Goal: Information Seeking & Learning: Learn about a topic

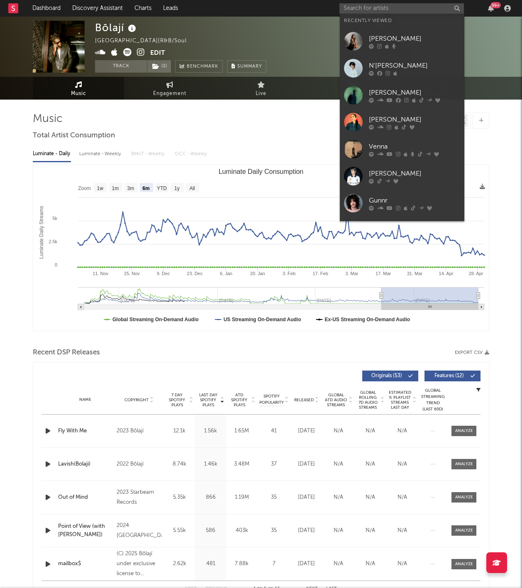
select select "6m"
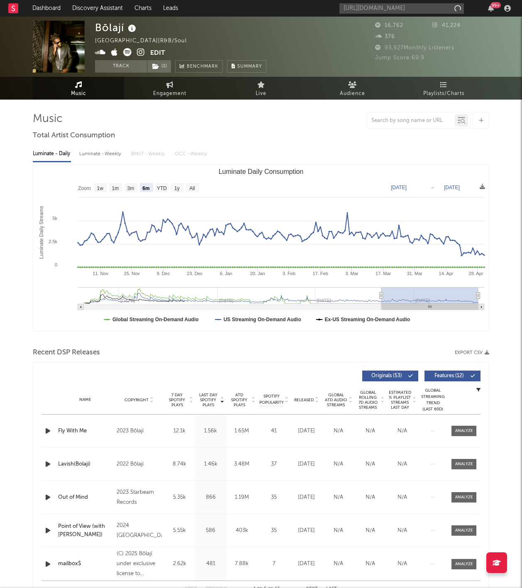
click at [363, 10] on input "https://open.spotify.com/artist/1TXQXONqxriHUWpcFaRkCk?si=0cHapY6ER9a7z-r1ijAU-A" at bounding box center [401, 8] width 124 height 10
click at [363, 10] on input "https://open.spotify.com/artist/1TXQXONqxriHUWpcFaRhttps://open.spotify.com/art…" at bounding box center [401, 8] width 124 height 10
click at [383, 7] on input "https://open.spotify.com/artist/1TXQXONqxriHUWpcFaRhttps://open.spotify.com/art…" at bounding box center [401, 8] width 124 height 10
click at [379, 9] on input "https://open.spotify.com/artist/1TXQXONqxriHUWpcFaRhttps://open.spotify.com/art…" at bounding box center [401, 8] width 124 height 10
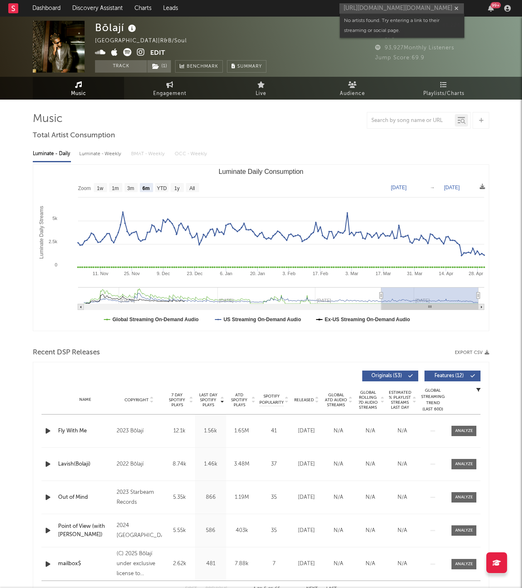
click at [379, 9] on input "https://open.spotify.com/artist/1TXQXONqxriHUWpcFaRhttps://open.spotify.com/art…" at bounding box center [401, 8] width 124 height 10
drag, startPoint x: 375, startPoint y: 2, endPoint x: 379, endPoint y: 7, distance: 6.8
click at [374, 2] on div "https://open.spotify.com/artist/1TXQXONqxriHUWpcFaRhttps://open.spotify.com/art…" at bounding box center [426, 8] width 174 height 17
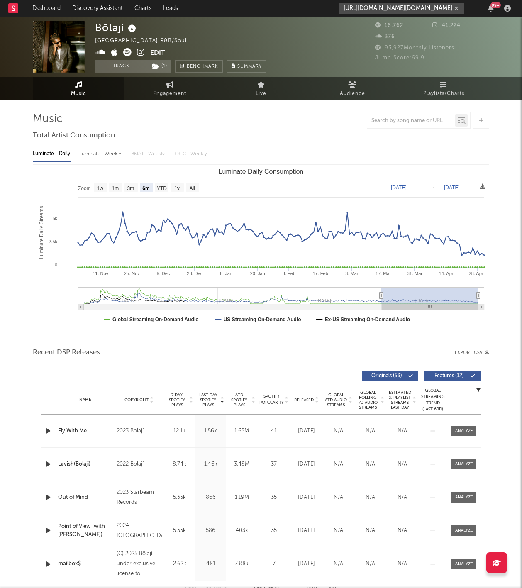
click at [374, 9] on input "https://open.spotify.com/artist/1TXQXONqxriHUWpcFaRhttps://open.spotify.com/art…" at bounding box center [401, 8] width 124 height 10
click at [376, 7] on input "https://open.spotify.com/artist/1TXQXONqxriHUWpcFaRhttps://open.spotify.com/art…" at bounding box center [401, 8] width 124 height 10
click at [379, 7] on input "https://open.spotify.com/artist/1TXQXONqxriHUWpcFaRhttps://open.spotify.com/art…" at bounding box center [401, 8] width 124 height 10
click at [359, 6] on input "https://open.spotify.com/artist/1TXQXONqxriHUWpcFaRhttps://open.spotify.com/art…" at bounding box center [401, 8] width 124 height 10
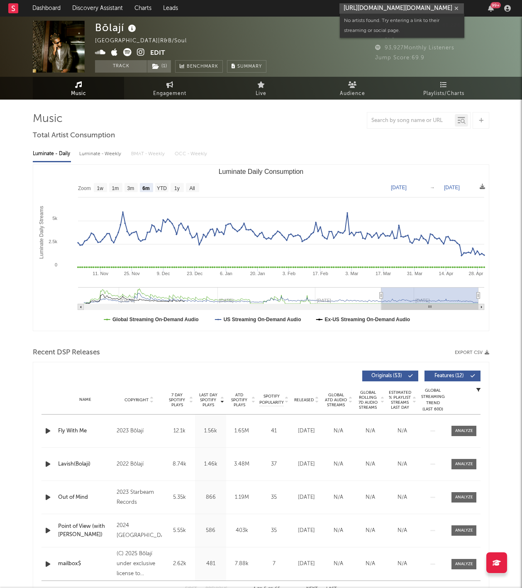
click at [359, 6] on input "https://open.spotify.com/artist/1TXQXONqxriHUWpcFaRhttps://open.spotify.com/art…" at bounding box center [401, 8] width 124 height 10
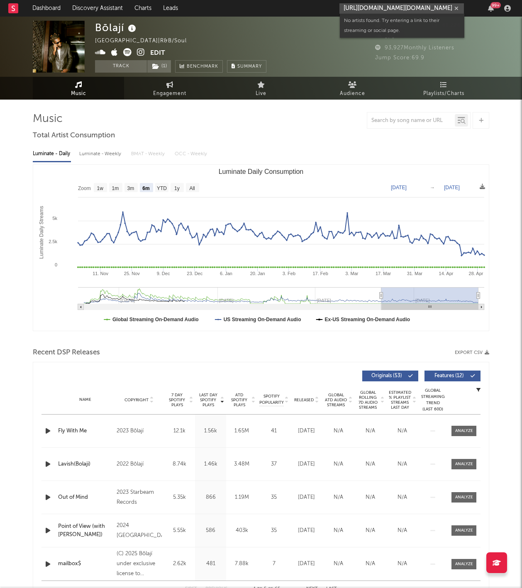
click at [359, 6] on input "https://open.spotify.com/artist/1TXQXONqxriHUWpcFaRhttps://open.spotify.com/art…" at bounding box center [401, 8] width 124 height 10
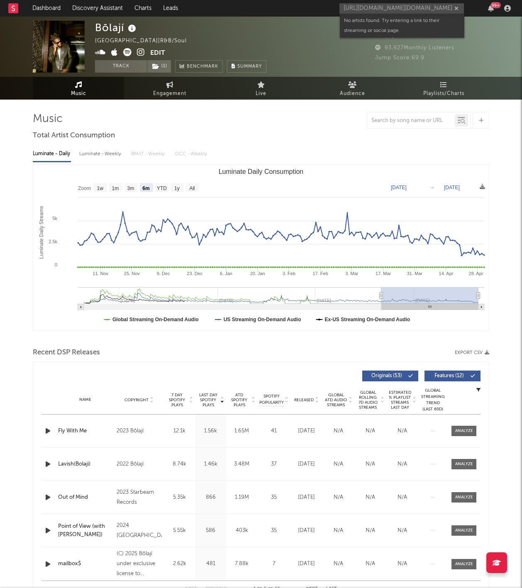
drag, startPoint x: 365, startPoint y: 7, endPoint x: 259, endPoint y: 114, distance: 150.5
click at [365, 7] on input "https://open.spotify.com/artist/1TXQXONqxriHUWpcFaRhttps://open.spotify.com/art…" at bounding box center [401, 8] width 124 height 10
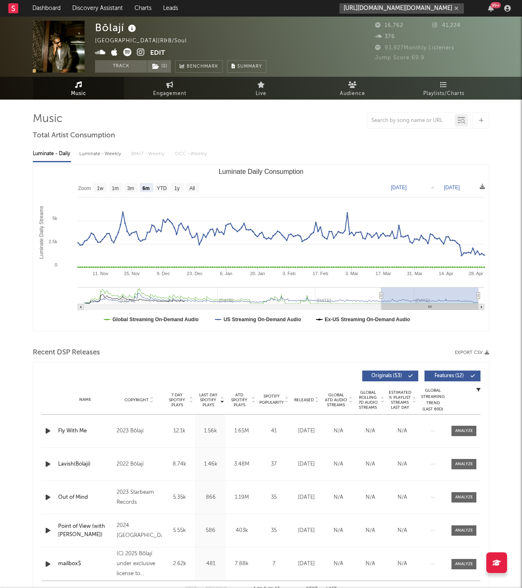
click at [386, 7] on input "https://open.spotify.com/artist/1TXQXONqxriHUWpcFaRhttps://open.spotify.com/art…" at bounding box center [401, 8] width 124 height 10
paste input "[URL][DOMAIN_NAME]"
type input "https://open.sphttps://open.spotify.com/track/4yWu9bXmqMm3vJsrFVEkvV?si=c14aae1…"
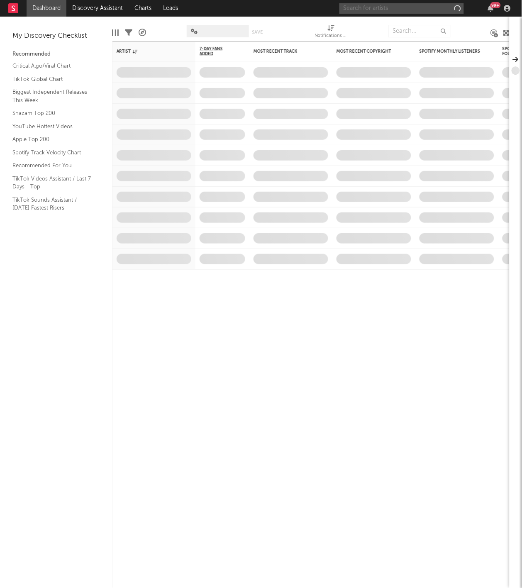
click at [406, 7] on input "text" at bounding box center [401, 8] width 124 height 10
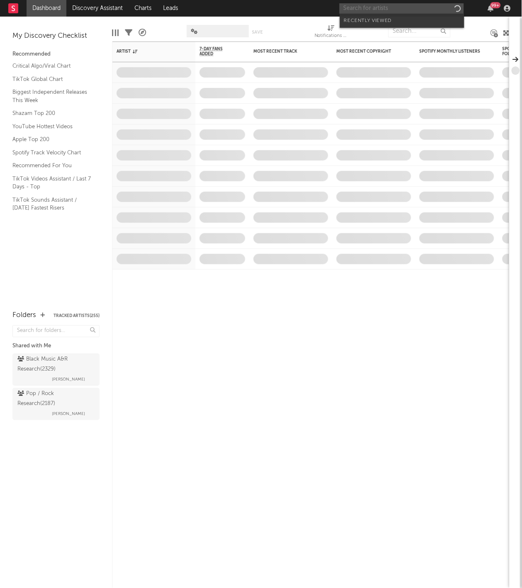
paste input "[URL][DOMAIN_NAME]"
click at [380, 3] on input "[URL][DOMAIN_NAME]" at bounding box center [401, 8] width 124 height 10
click at [385, 10] on input "[URL][DOMAIN_NAME]" at bounding box center [401, 8] width 124 height 10
click at [383, 11] on input "[URL][DOMAIN_NAME]" at bounding box center [401, 8] width 124 height 10
click at [380, 6] on input "[URL][DOMAIN_NAME]" at bounding box center [401, 8] width 124 height 10
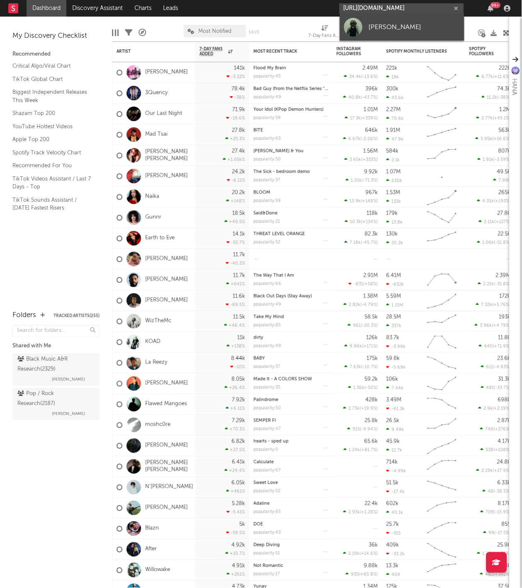
type input "[URL][DOMAIN_NAME]"
click at [373, 24] on div "[PERSON_NAME]" at bounding box center [414, 27] width 91 height 10
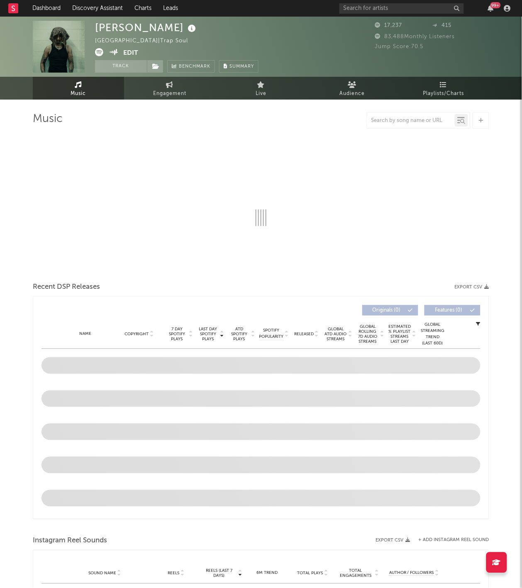
select select "6m"
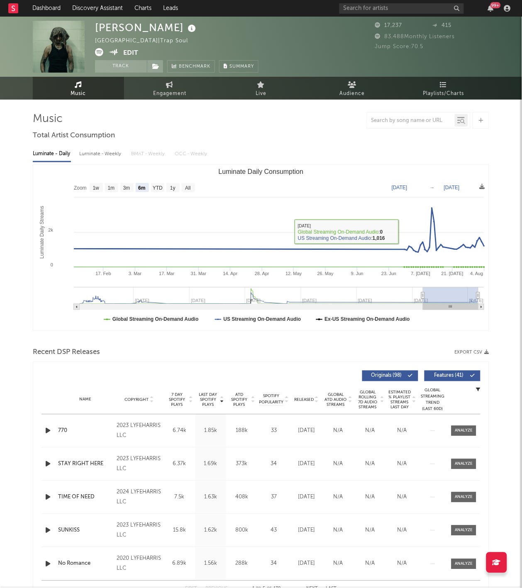
click at [99, 151] on div "Luminate - Weekly" at bounding box center [101, 154] width 44 height 14
select select "6m"
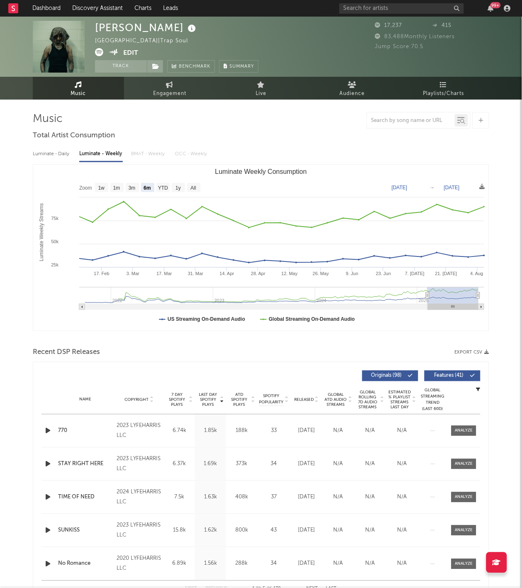
click at [46, 149] on div "Luminate - Daily" at bounding box center [52, 154] width 38 height 14
select select "6m"
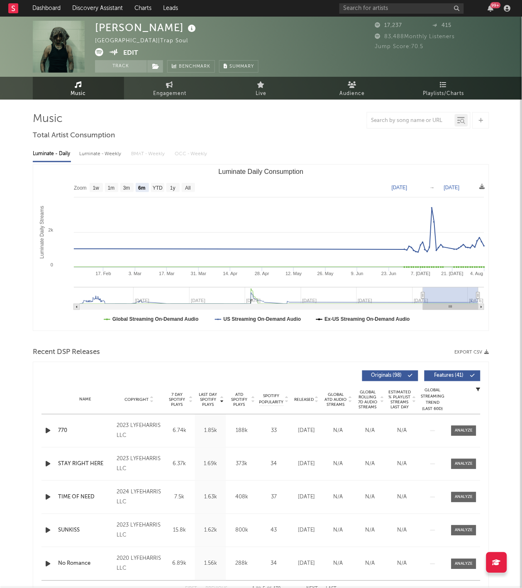
click at [88, 151] on div "Luminate - Weekly" at bounding box center [101, 154] width 44 height 14
select select "6m"
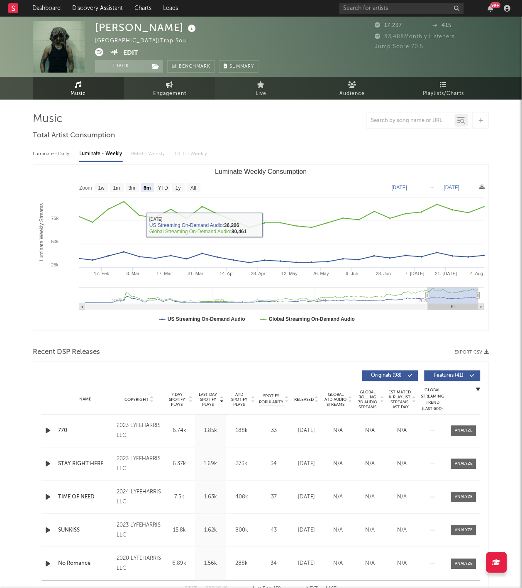
click at [204, 90] on link "Engagement" at bounding box center [169, 88] width 91 height 23
select select "1w"
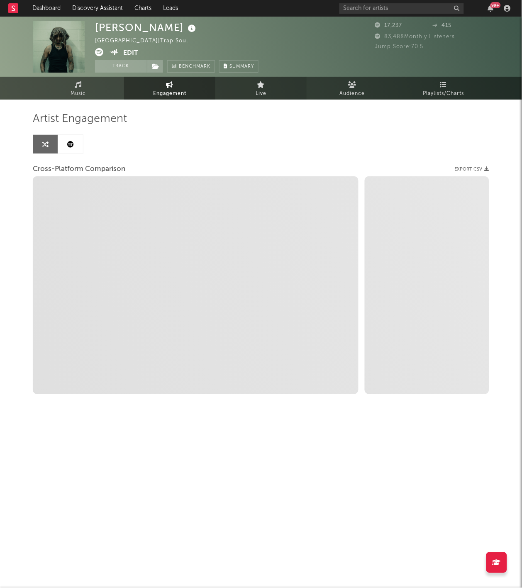
click at [267, 95] on link "Live" at bounding box center [260, 88] width 91 height 23
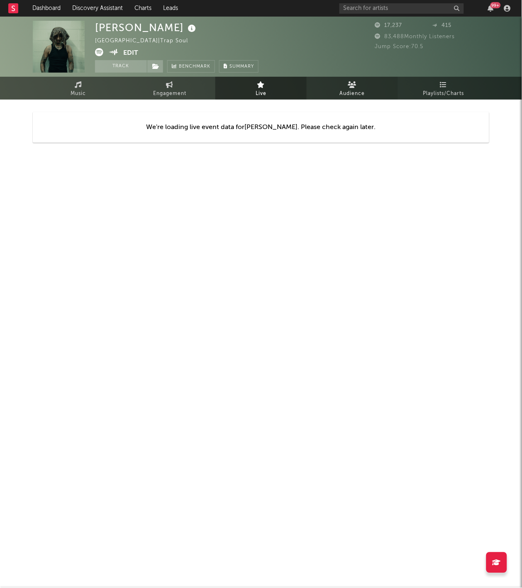
click at [347, 97] on span "Audience" at bounding box center [352, 94] width 25 height 10
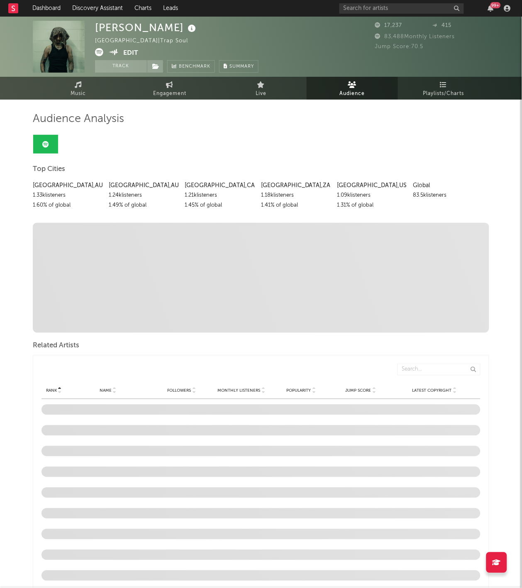
scroll to position [15, 0]
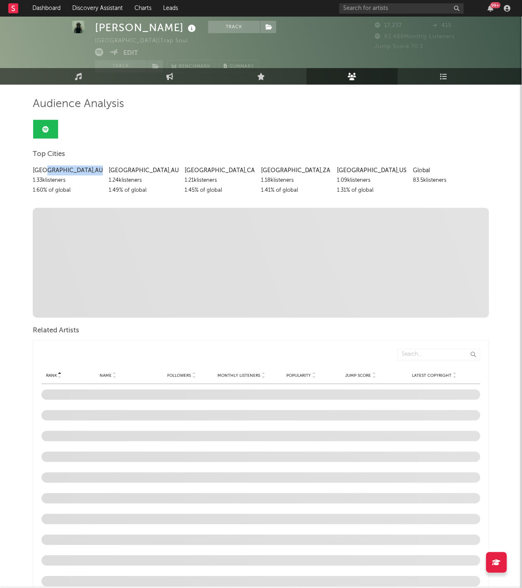
drag, startPoint x: 45, startPoint y: 167, endPoint x: 96, endPoint y: 170, distance: 51.1
click at [96, 170] on div "[GEOGRAPHIC_DATA] , [GEOGRAPHIC_DATA]" at bounding box center [68, 171] width 70 height 10
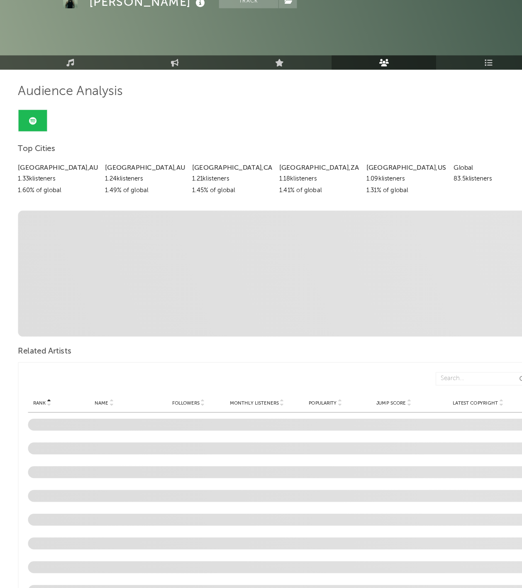
scroll to position [13, 0]
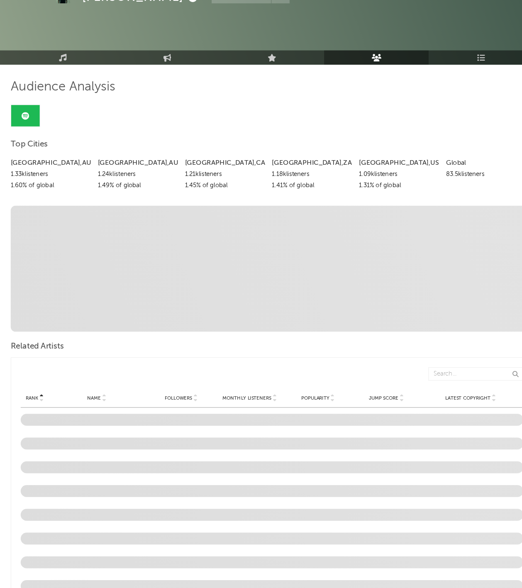
drag, startPoint x: 145, startPoint y: 139, endPoint x: 215, endPoint y: 148, distance: 70.2
click at [215, 163] on div "[GEOGRAPHIC_DATA] , [GEOGRAPHIC_DATA] 1.33k listeners 1.60 % of global [GEOGRAP…" at bounding box center [261, 180] width 456 height 34
click at [215, 178] on div "1.21k listeners" at bounding box center [220, 183] width 70 height 10
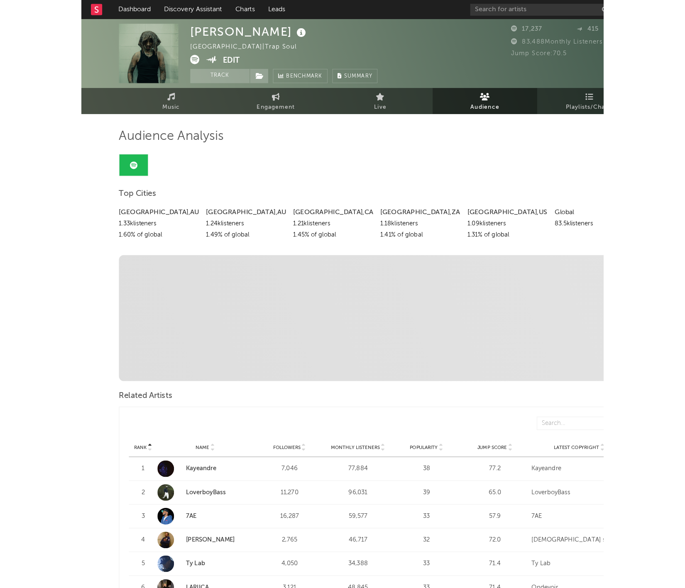
scroll to position [0, 0]
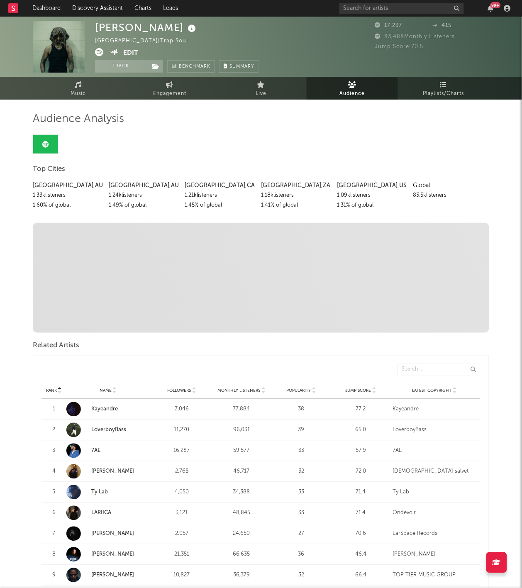
click at [64, 92] on link "Music" at bounding box center [78, 88] width 91 height 23
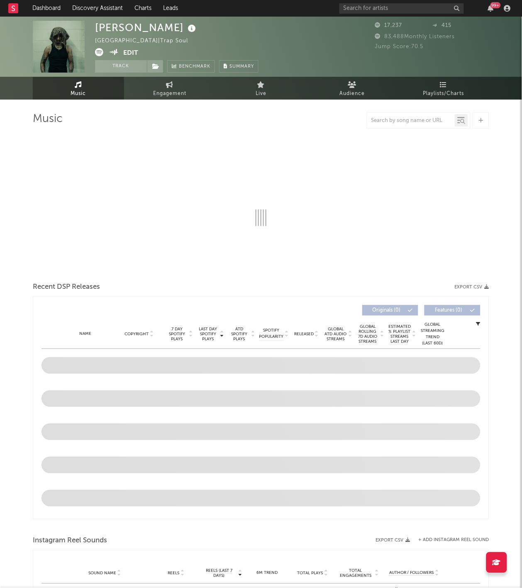
select select "6m"
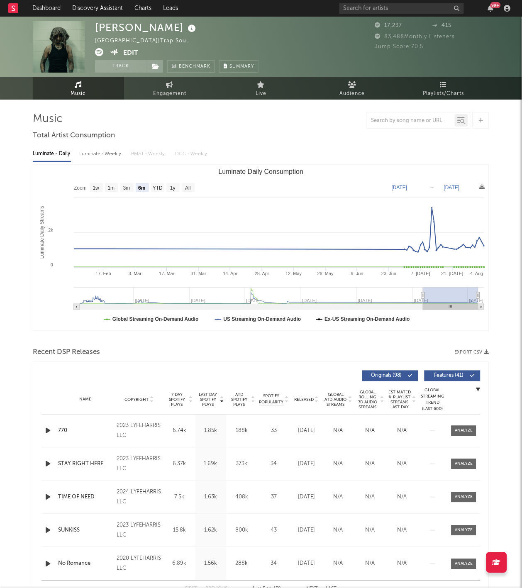
click at [95, 157] on div "Luminate - Weekly" at bounding box center [101, 154] width 44 height 14
select select "6m"
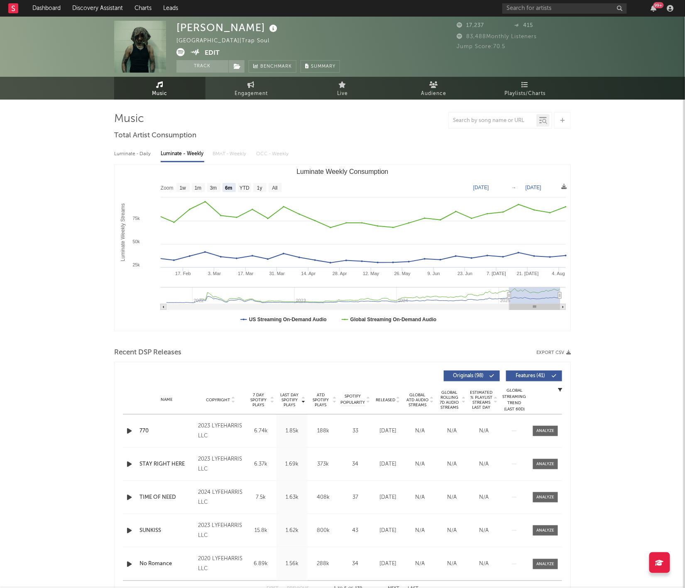
click at [522, 16] on div "99 +" at bounding box center [589, 8] width 174 height 17
click at [522, 7] on input "text" at bounding box center [564, 8] width 124 height 10
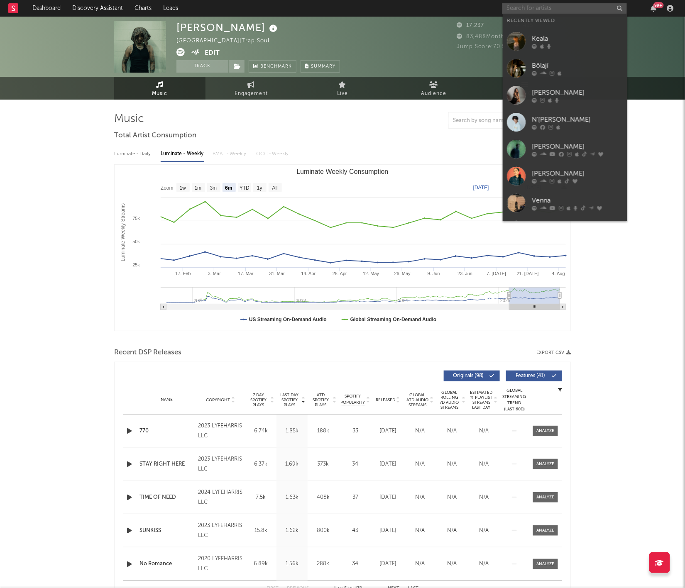
paste input "[URL][DOMAIN_NAME]"
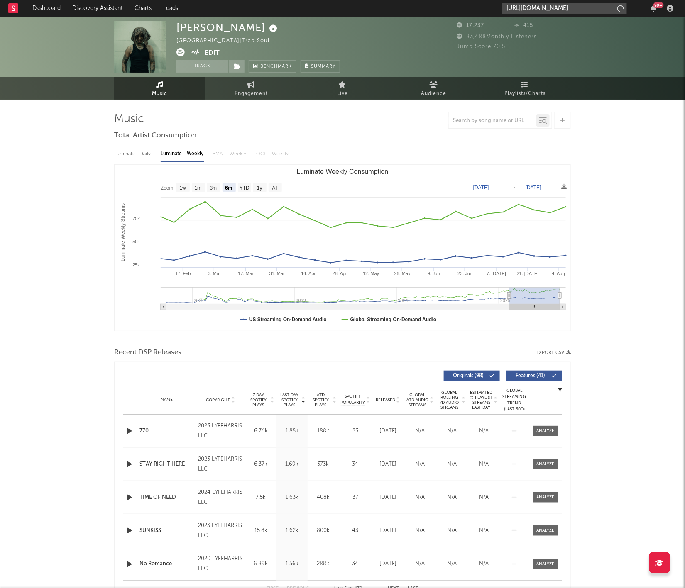
click at [522, 15] on div "[URL][DOMAIN_NAME] 99 +" at bounding box center [589, 8] width 174 height 17
click at [522, 3] on input "[URL][DOMAIN_NAME]" at bounding box center [564, 8] width 124 height 10
type input "[URL][DOMAIN_NAME]"
click at [522, 32] on div "Frex" at bounding box center [577, 27] width 91 height 10
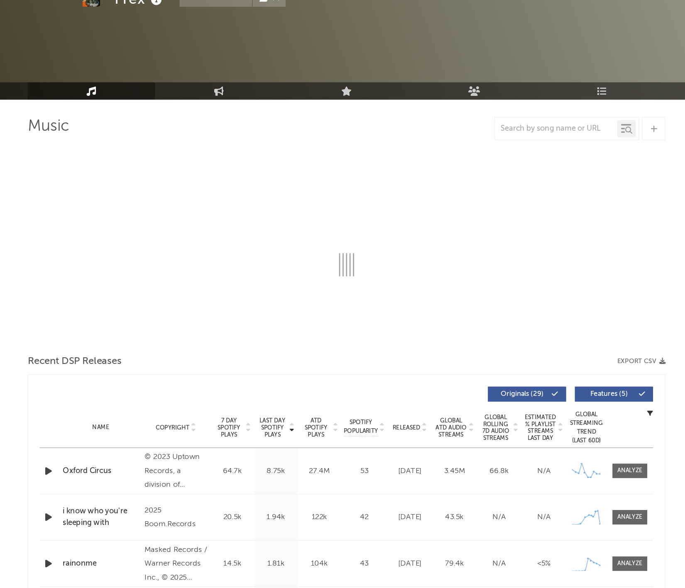
select select "6m"
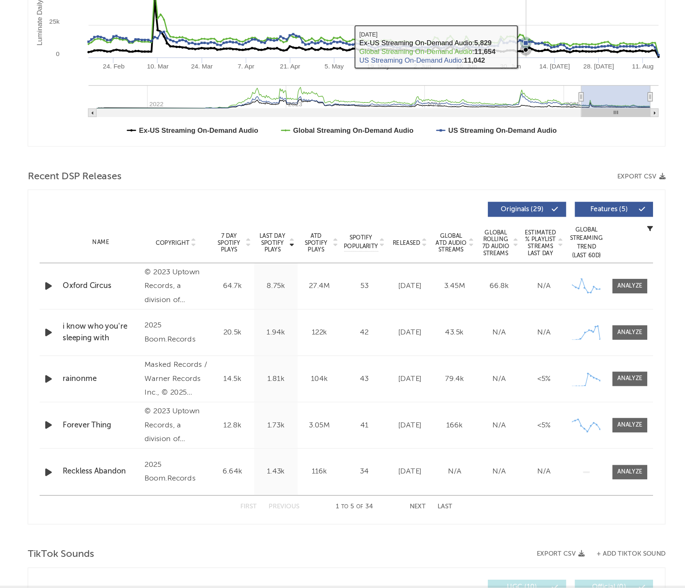
scroll to position [61, 0]
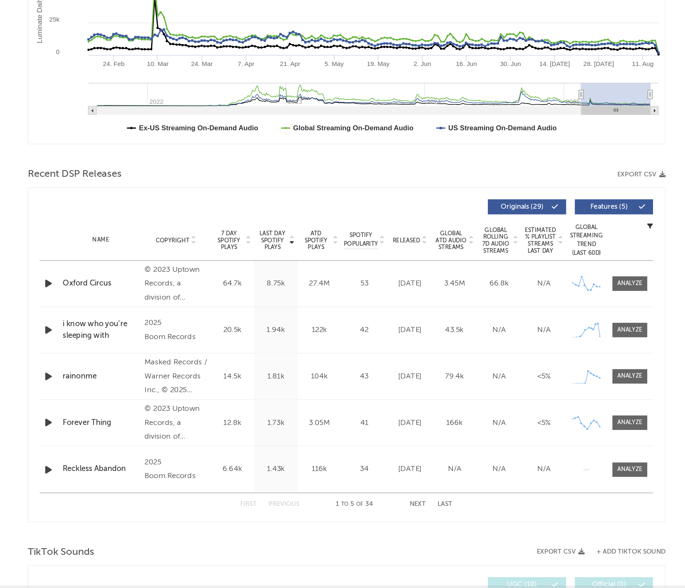
click at [374, 336] on div "Released" at bounding box center [388, 339] width 28 height 6
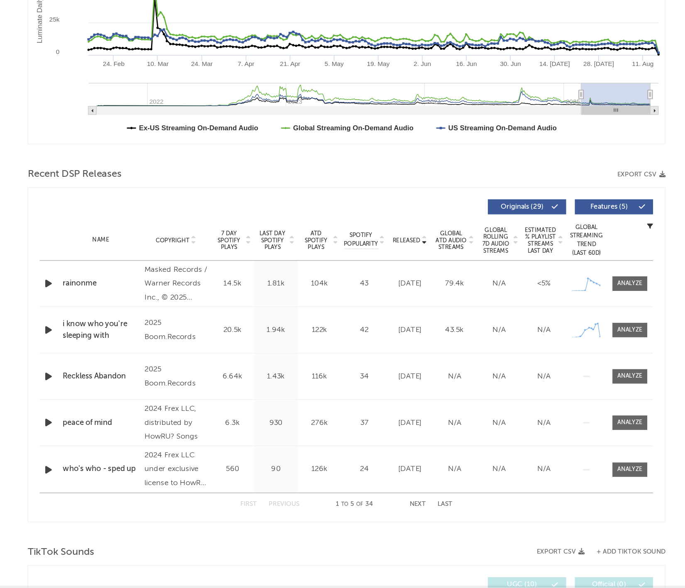
click at [376, 337] on span "Released" at bounding box center [386, 339] width 20 height 5
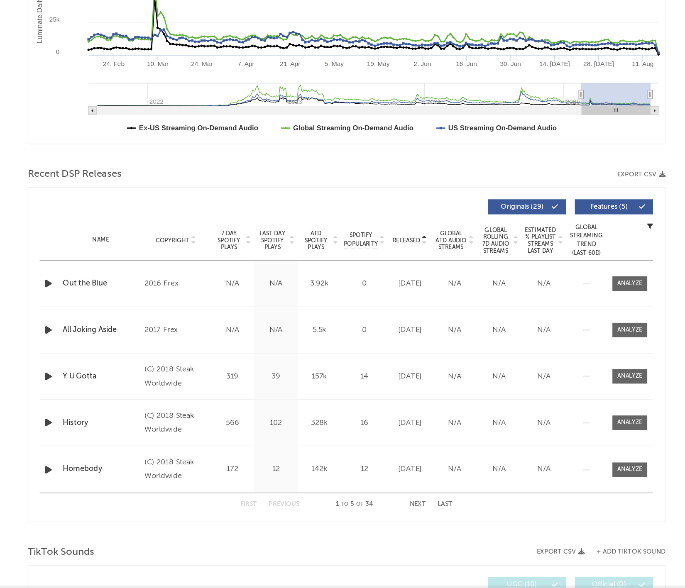
click at [376, 337] on span "Released" at bounding box center [386, 339] width 20 height 5
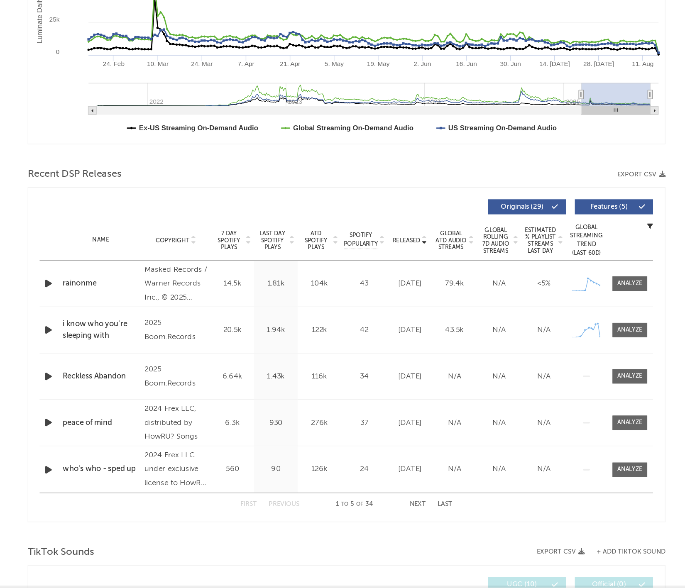
click at [376, 337] on span "Released" at bounding box center [386, 339] width 20 height 5
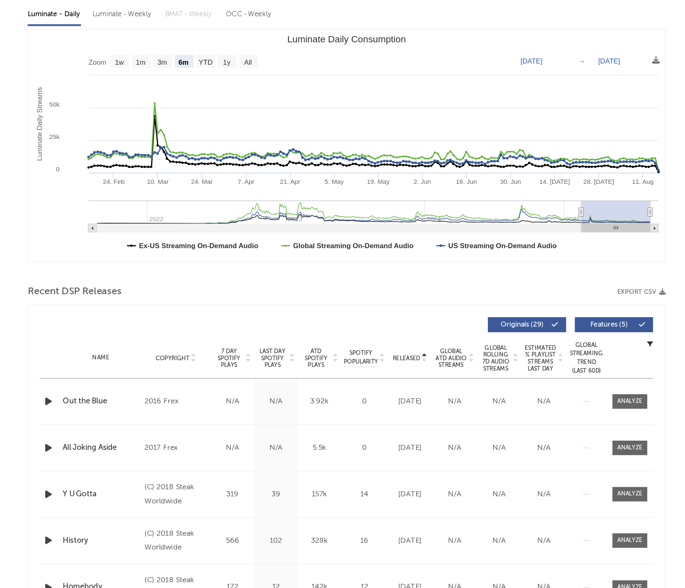
scroll to position [60, 0]
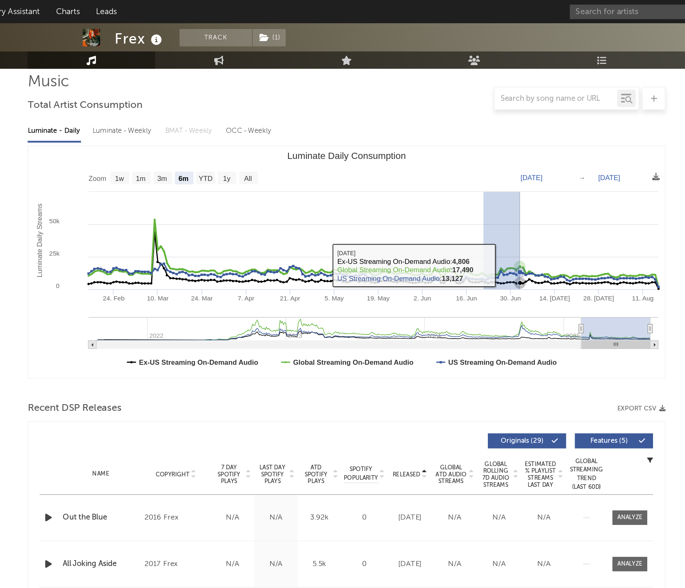
drag, startPoint x: 346, startPoint y: 189, endPoint x: 441, endPoint y: 189, distance: 95.0
click at [441, 189] on rect "Luminate Daily Consumption" at bounding box center [342, 188] width 455 height 166
type input "[DATE]"
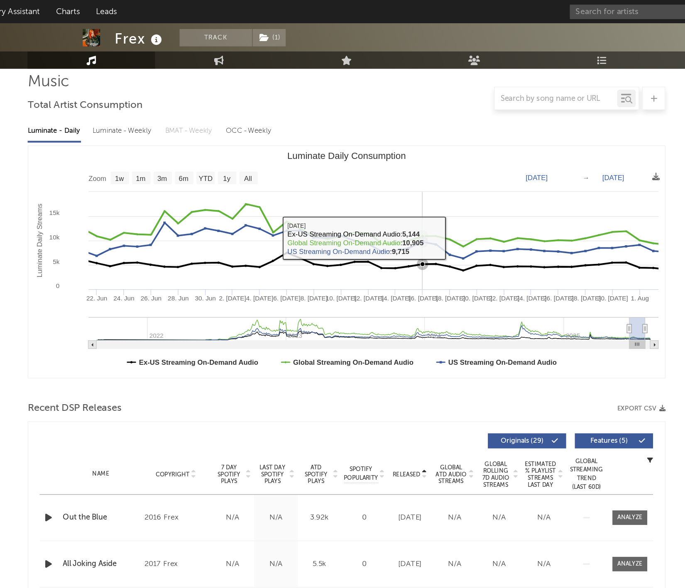
click at [393, 169] on icon "Luminate Daily Consumption" at bounding box center [397, 173] width 8 height 8
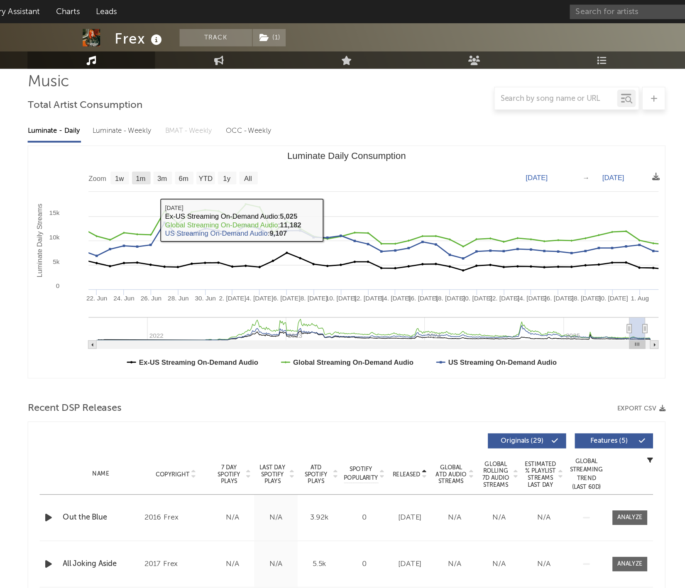
click at [173, 123] on rect "Luminate Daily Consumption" at bounding box center [179, 127] width 13 height 9
select select "1w"
type input "[DATE]"
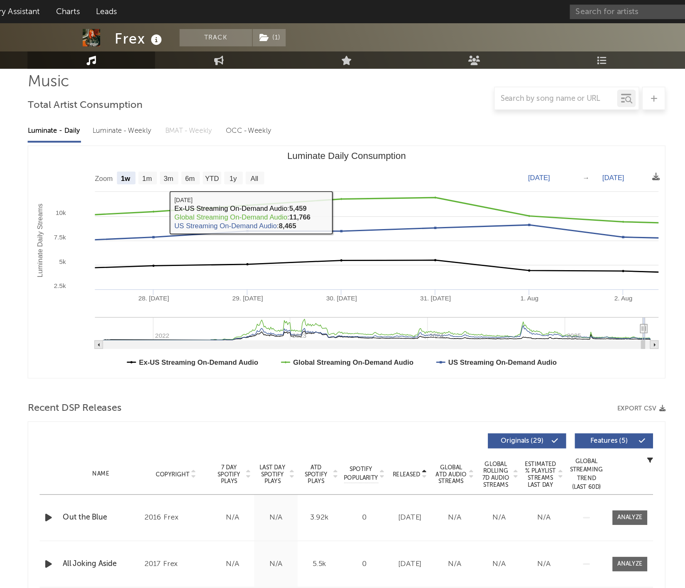
click at [273, 126] on text "All" at bounding box center [275, 128] width 5 height 6
select select "All"
type input "[DATE]"
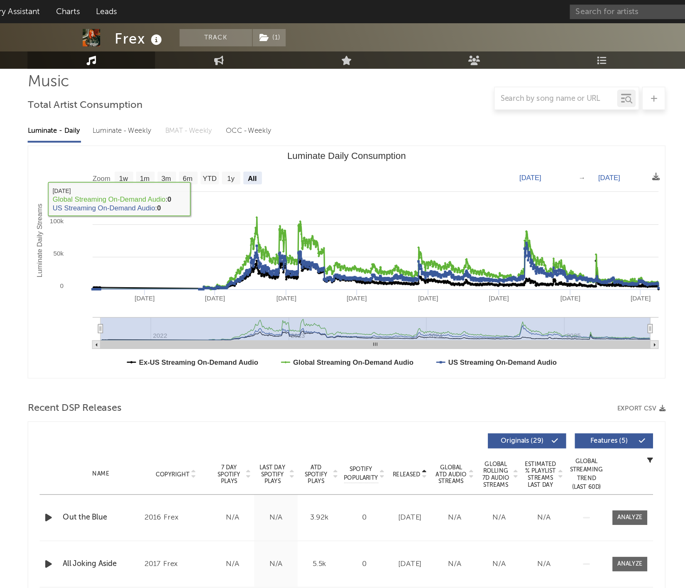
click at [180, 129] on text "1w" at bounding box center [183, 128] width 7 height 6
select select "1w"
type input "[DATE]"
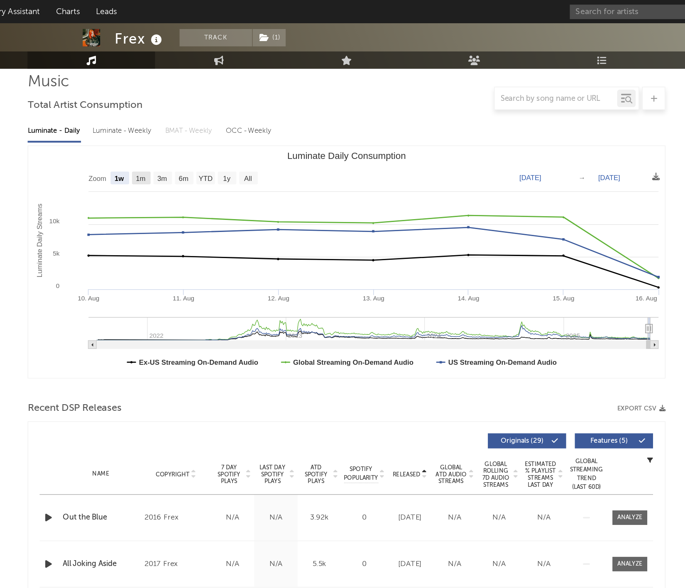
click at [192, 129] on text "1m" at bounding box center [195, 128] width 7 height 6
select select "1m"
type input "[DATE]"
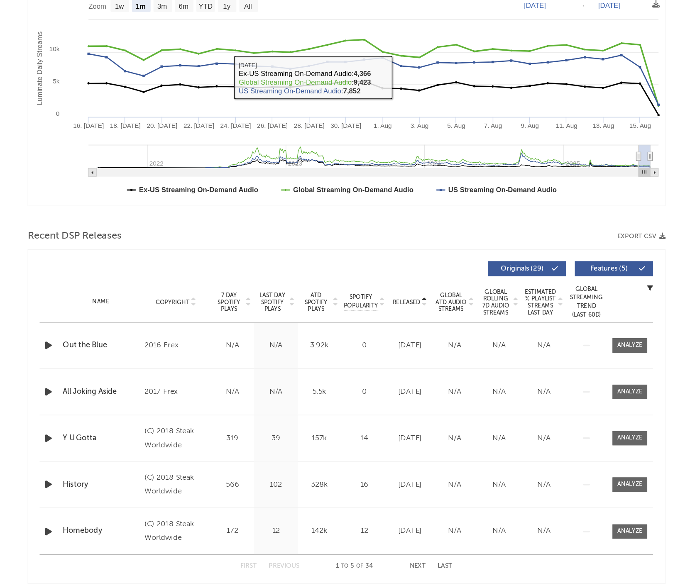
scroll to position [76, 0]
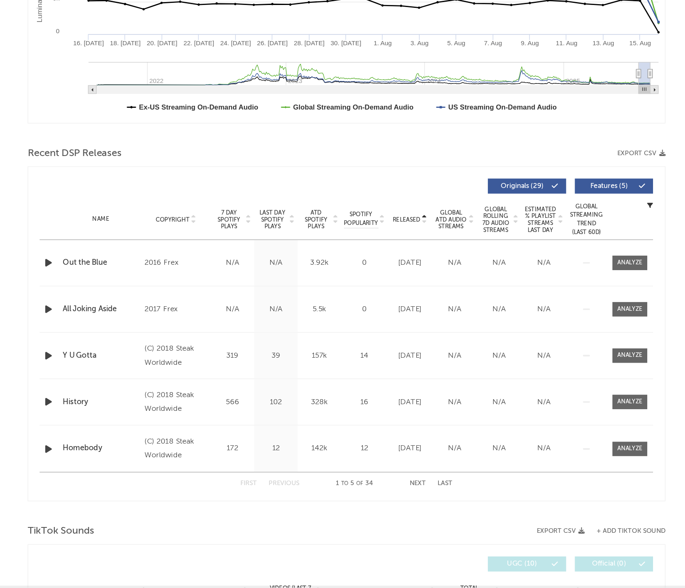
click at [285, 310] on div "Name Copyright Label Album Names Composer Names 7 Day Spotify Plays Last Day Sp…" at bounding box center [342, 324] width 439 height 29
click at [376, 322] on span "Released" at bounding box center [386, 324] width 20 height 5
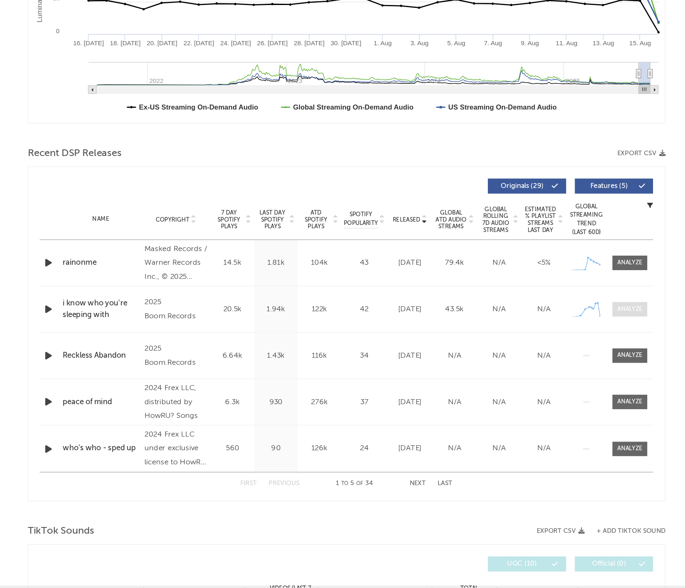
click at [522, 383] on span at bounding box center [545, 388] width 25 height 10
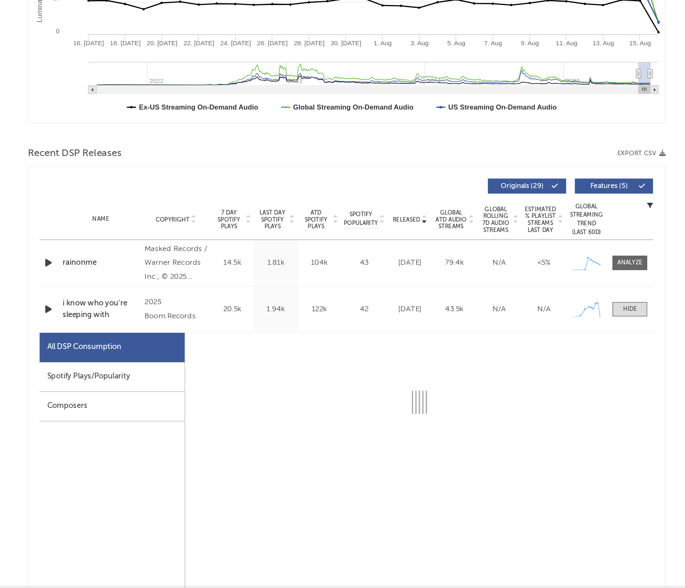
select select "1w"
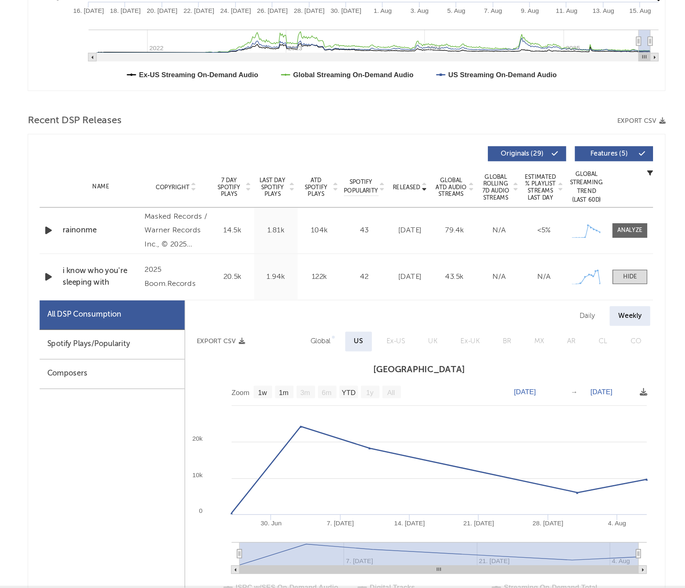
scroll to position [107, 0]
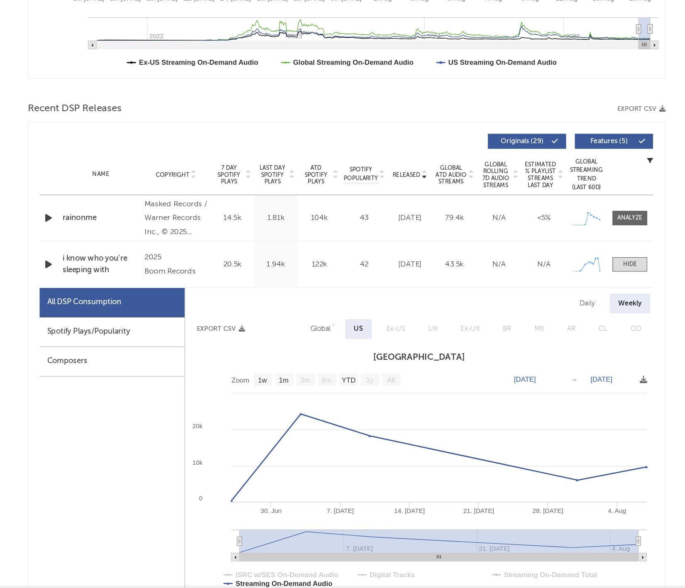
drag, startPoint x: 58, startPoint y: 190, endPoint x: 78, endPoint y: 192, distance: 20.0
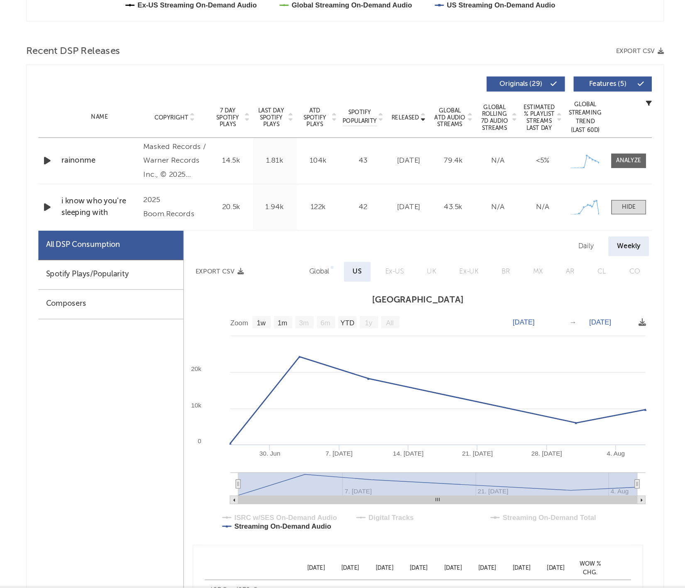
scroll to position [166, 0]
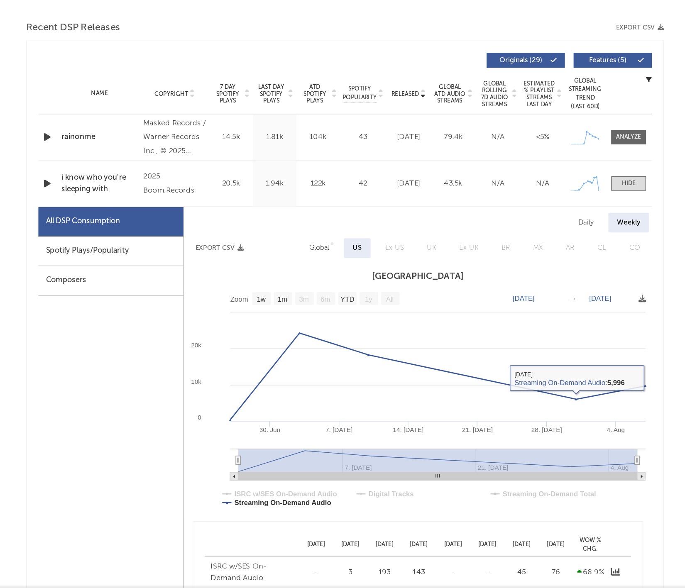
click at [308, 338] on span "Global" at bounding box center [323, 345] width 31 height 14
click at [310, 338] on div "Global" at bounding box center [323, 345] width 27 height 14
select select "1w"
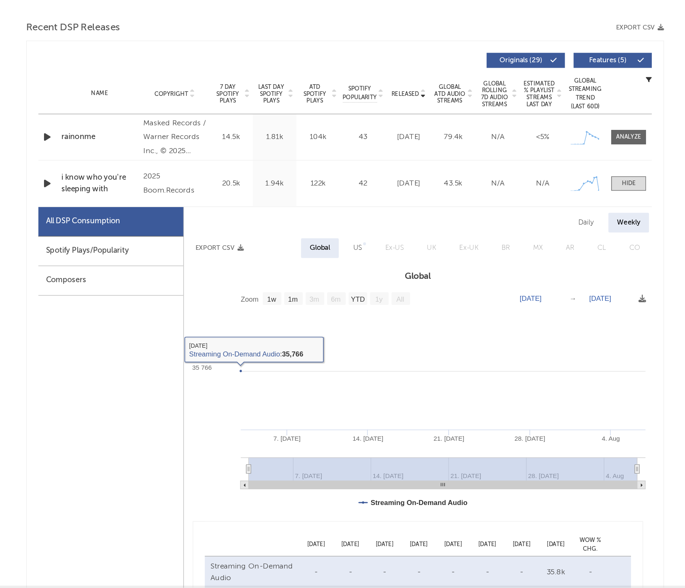
click at [342, 338] on div "US" at bounding box center [351, 345] width 19 height 14
select select "1w"
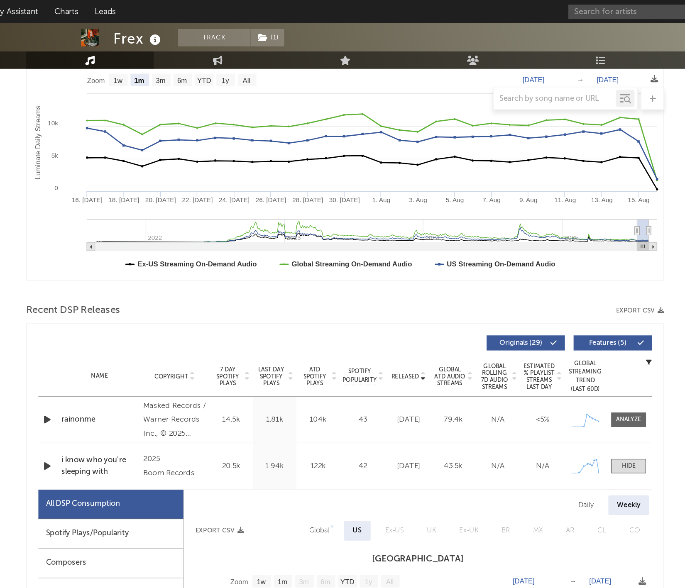
scroll to position [119, 0]
